Goal: Task Accomplishment & Management: Manage account settings

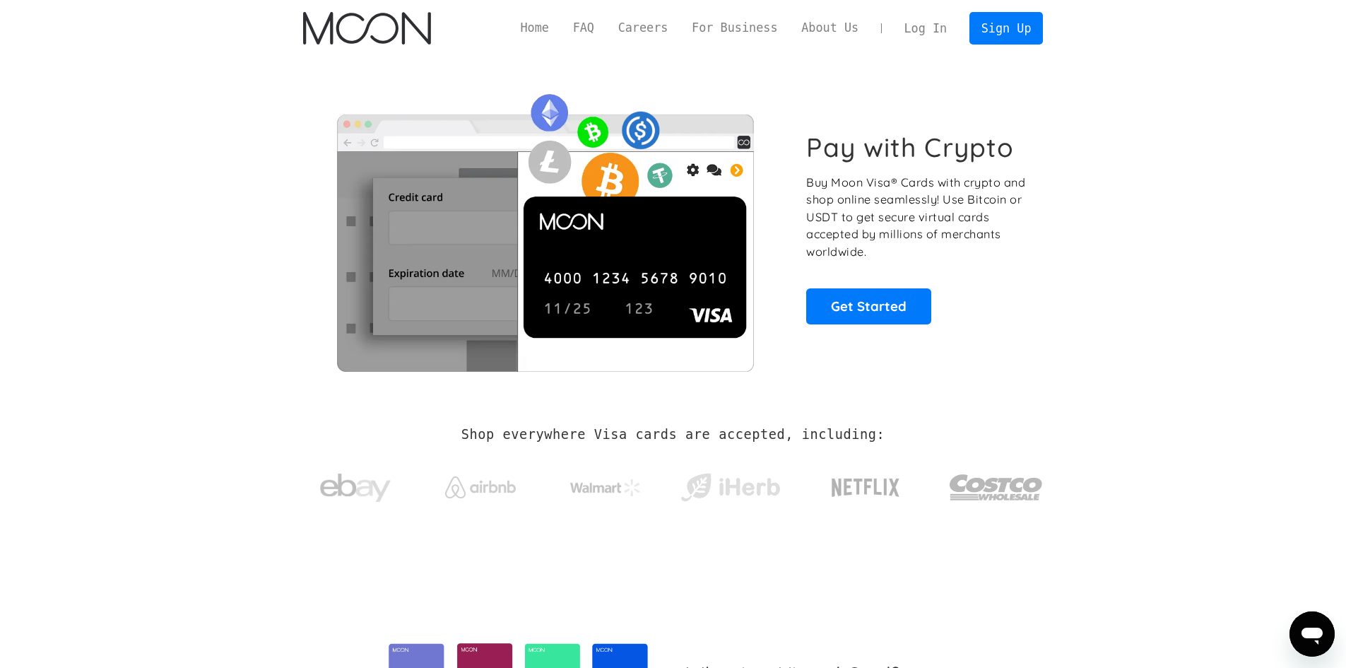
click at [932, 29] on link "Log In" at bounding box center [926, 28] width 66 height 31
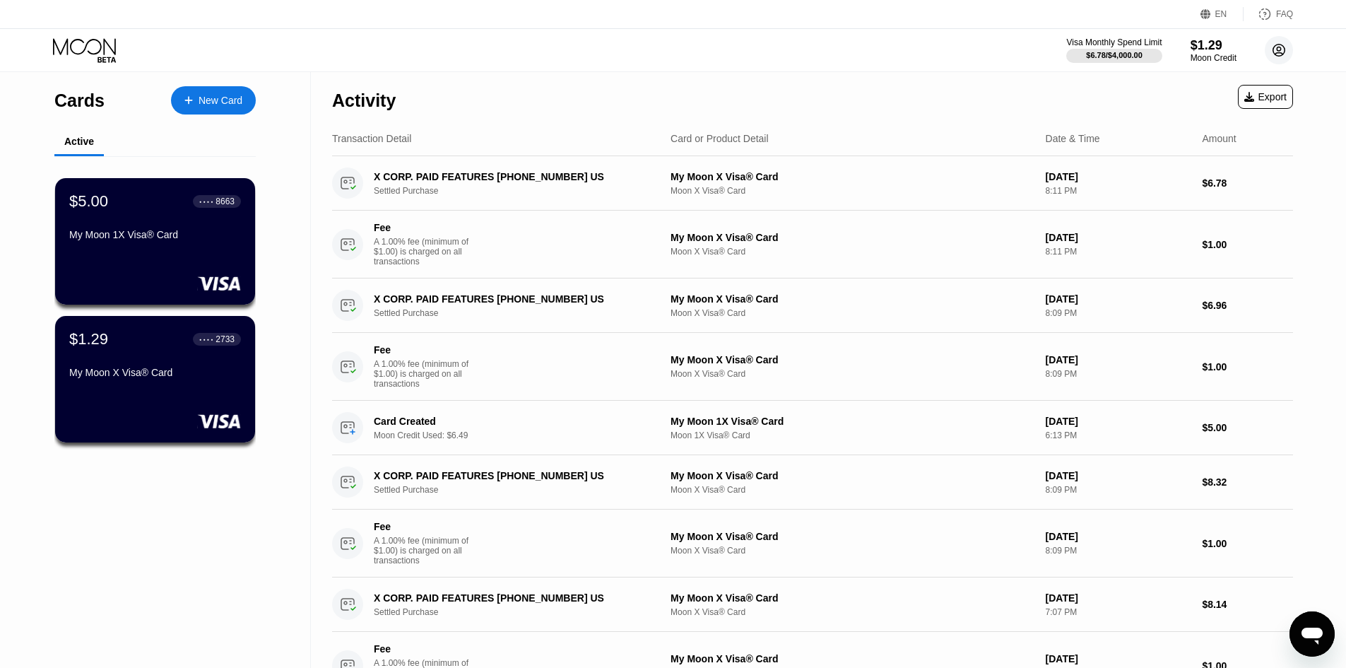
click at [1288, 52] on circle at bounding box center [1279, 50] width 28 height 28
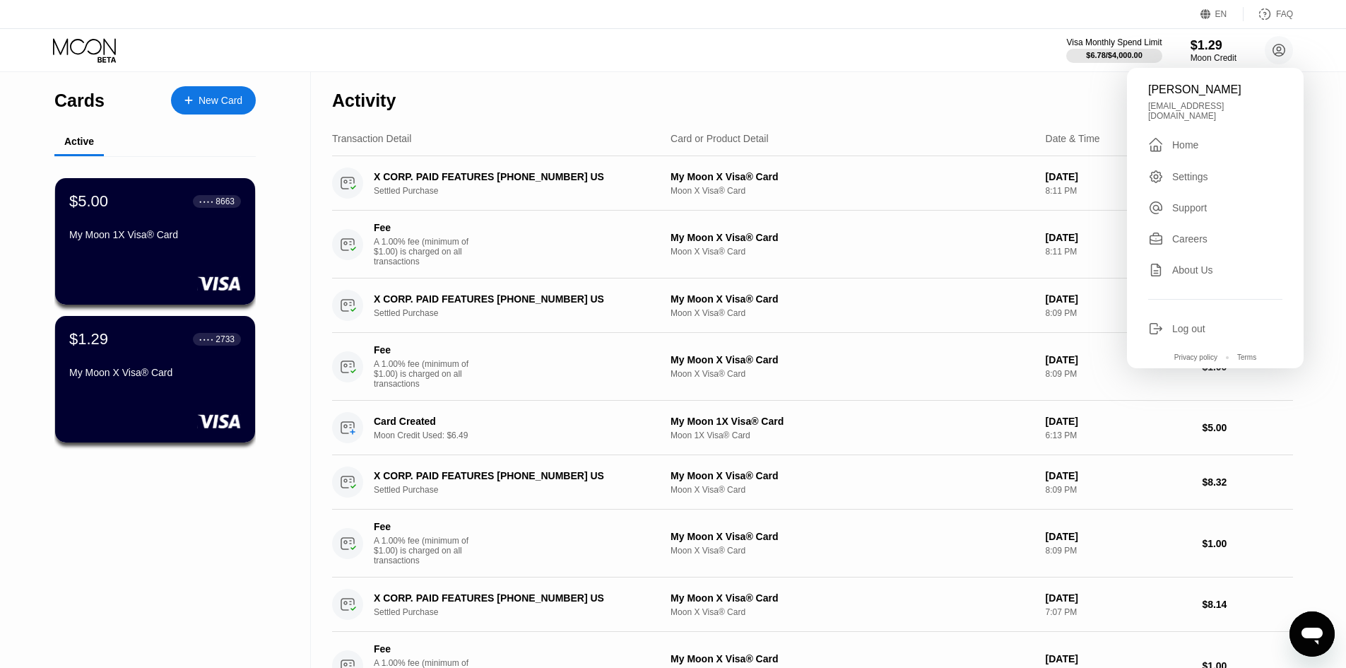
click at [1159, 109] on div "[EMAIL_ADDRESS][DOMAIN_NAME]" at bounding box center [1216, 111] width 134 height 20
drag, startPoint x: 1159, startPoint y: 109, endPoint x: 1221, endPoint y: 107, distance: 61.5
click at [1221, 107] on div "[EMAIL_ADDRESS][DOMAIN_NAME]" at bounding box center [1216, 111] width 134 height 20
click at [1274, 50] on icon at bounding box center [1280, 51] width 12 height 12
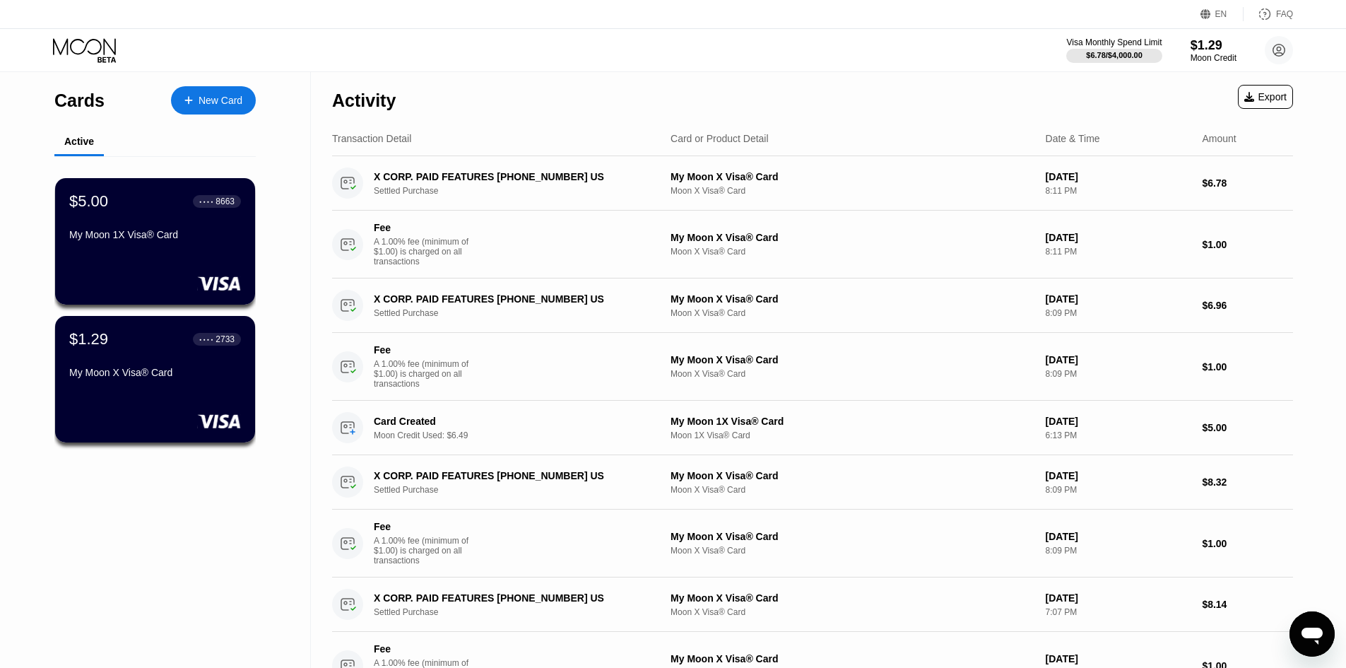
click at [691, 109] on div "Activity Export" at bounding box center [812, 96] width 961 height 49
